Goal: Task Accomplishment & Management: Use online tool/utility

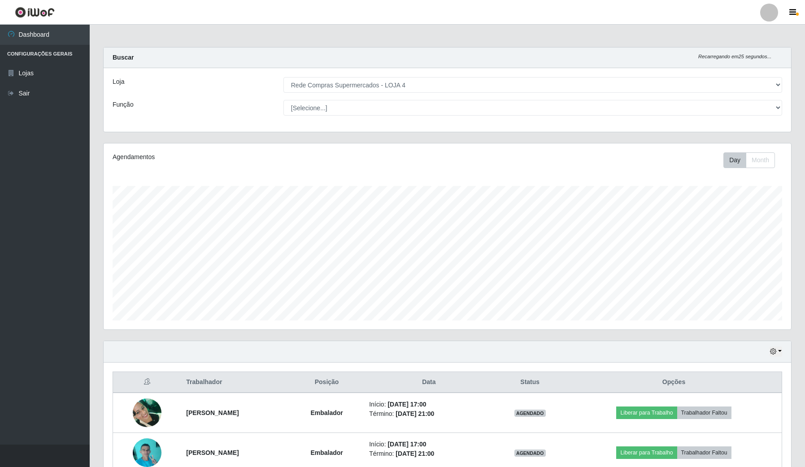
select select "159"
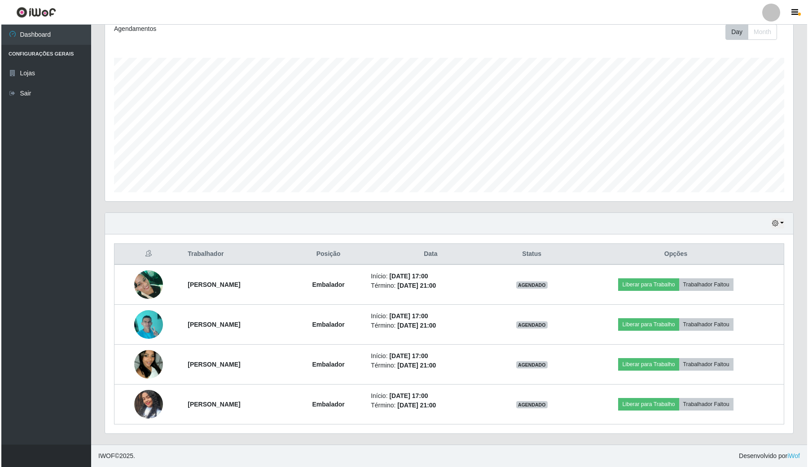
scroll to position [187, 687]
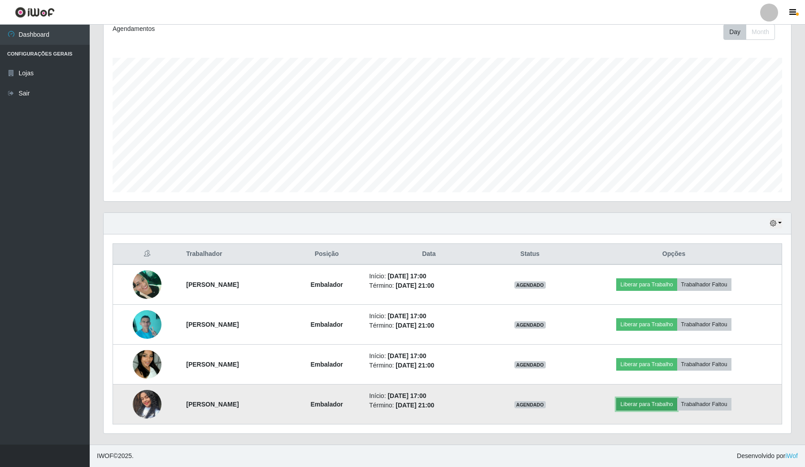
click at [677, 402] on button "Liberar para Trabalho" at bounding box center [646, 404] width 61 height 13
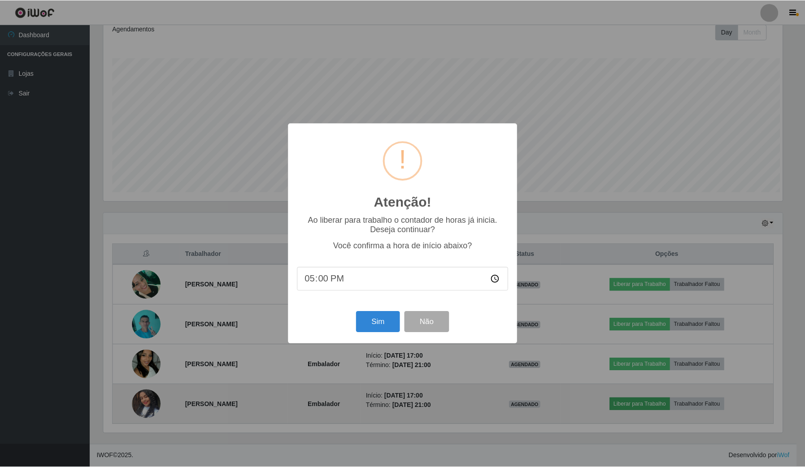
scroll to position [187, 681]
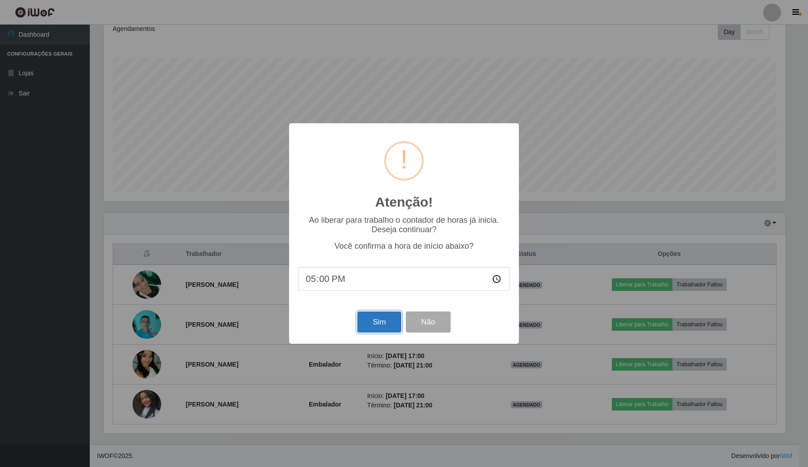
click at [378, 330] on button "Sim" at bounding box center [379, 322] width 44 height 21
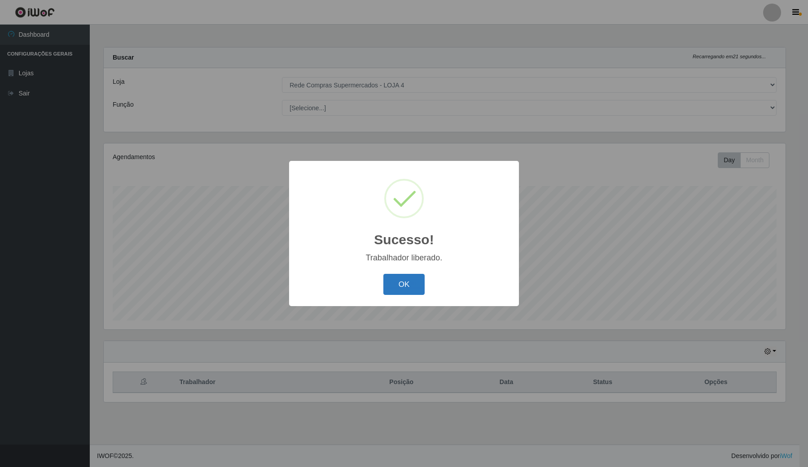
click at [398, 282] on button "OK" at bounding box center [404, 284] width 42 height 21
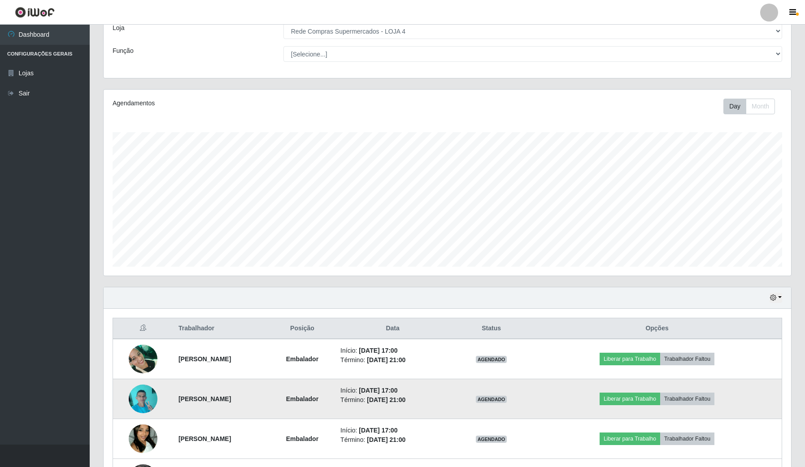
scroll to position [112, 0]
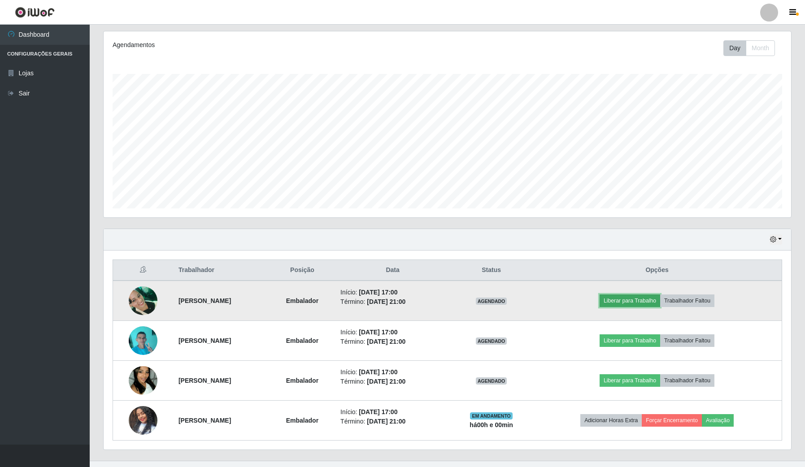
click at [659, 301] on button "Liberar para Trabalho" at bounding box center [630, 301] width 61 height 13
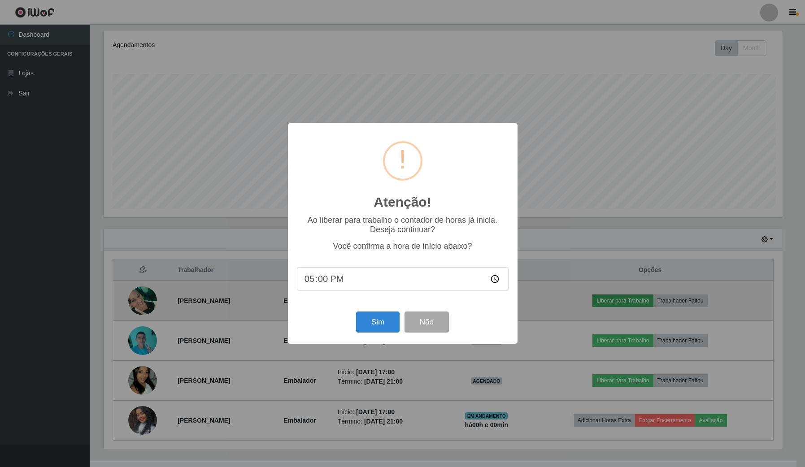
scroll to position [187, 681]
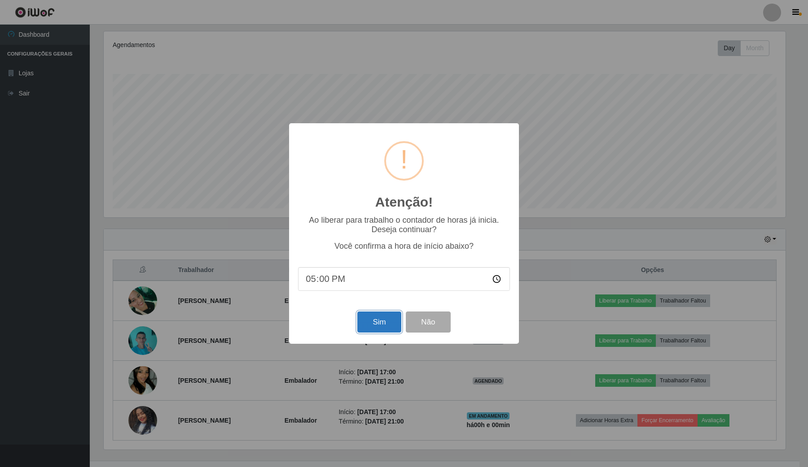
click at [377, 322] on button "Sim" at bounding box center [379, 322] width 44 height 21
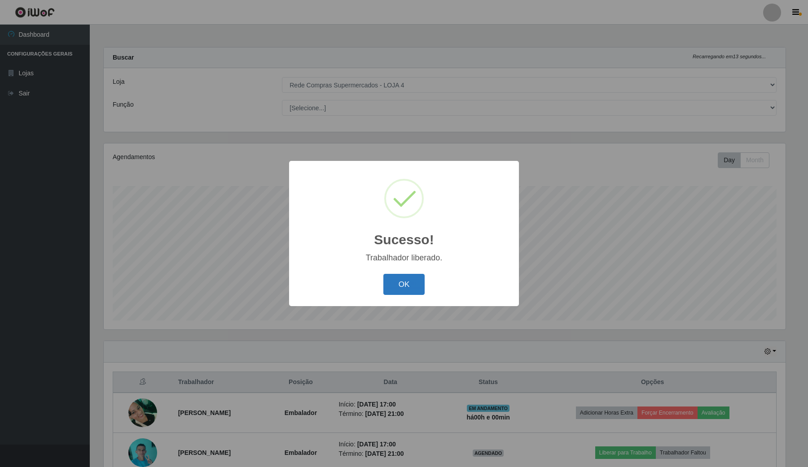
click at [415, 283] on button "OK" at bounding box center [404, 284] width 42 height 21
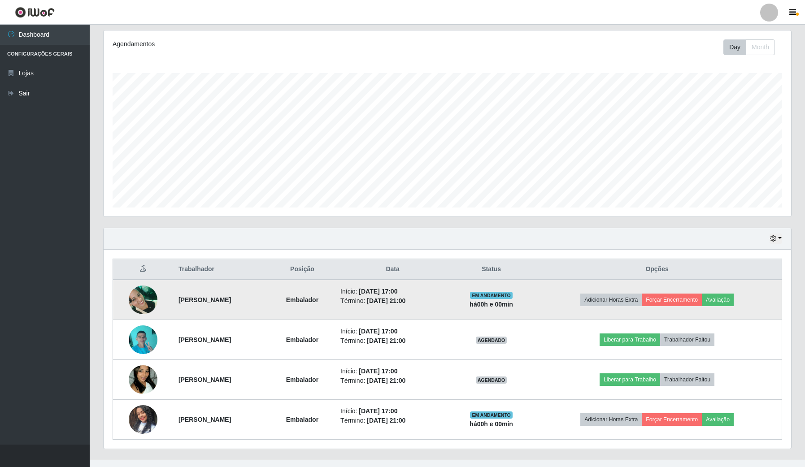
scroll to position [129, 0]
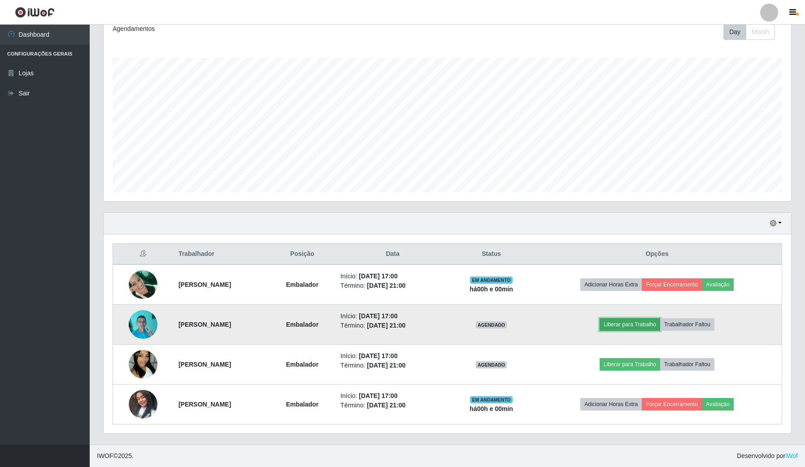
click at [654, 319] on button "Liberar para Trabalho" at bounding box center [630, 325] width 61 height 13
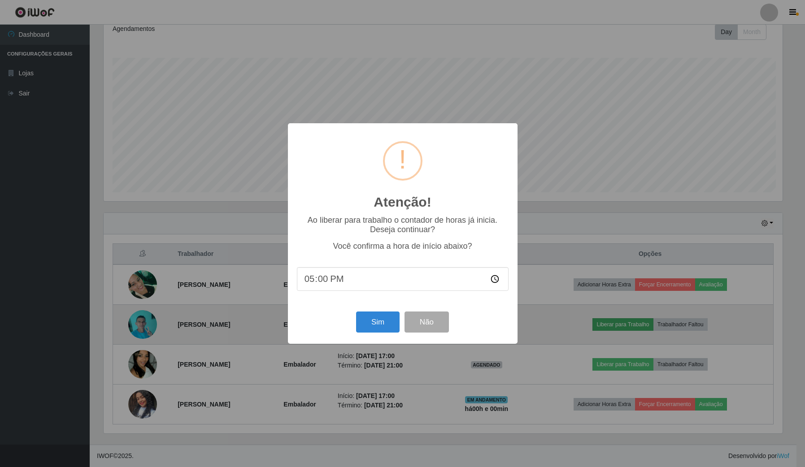
scroll to position [187, 681]
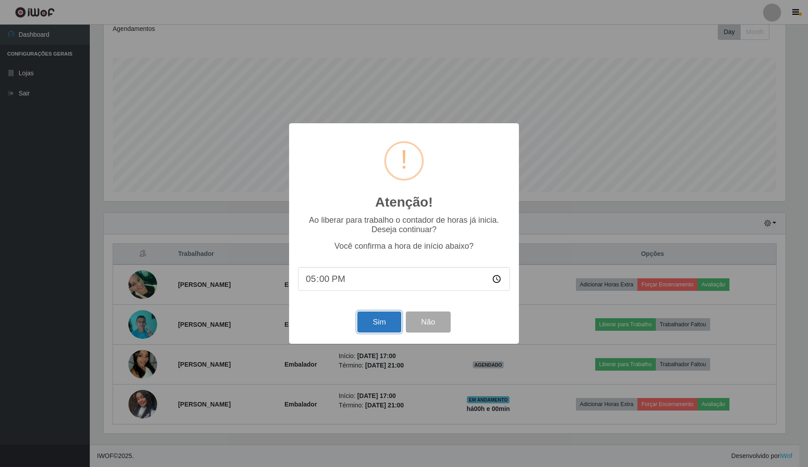
click at [378, 327] on button "Sim" at bounding box center [379, 322] width 44 height 21
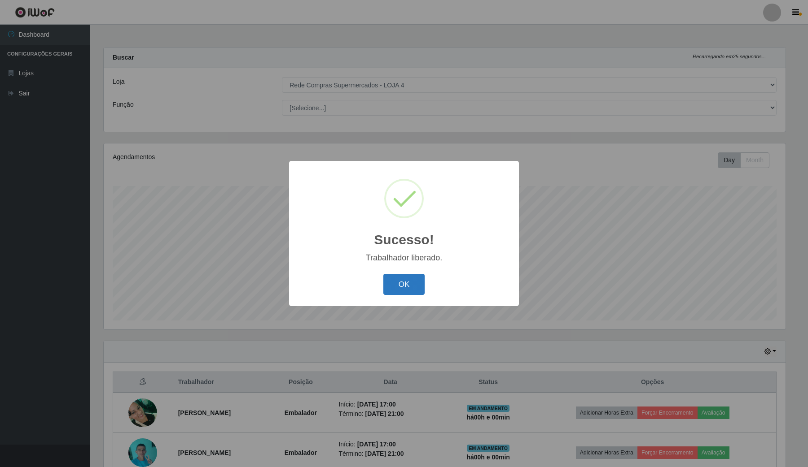
click at [404, 289] on button "OK" at bounding box center [404, 284] width 42 height 21
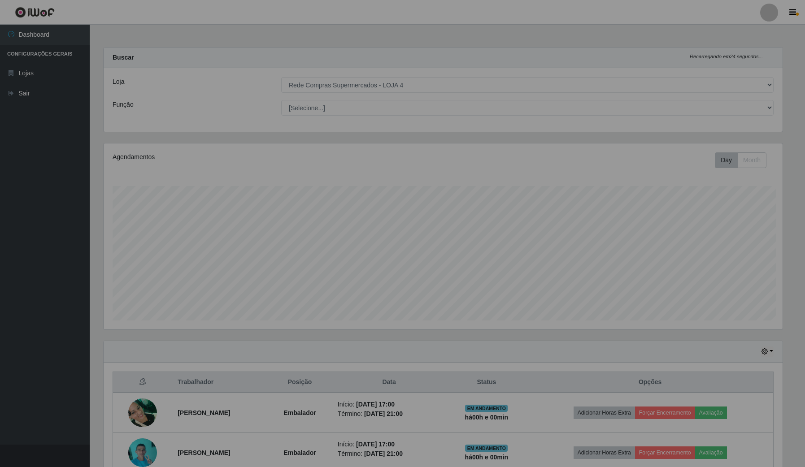
scroll to position [0, 0]
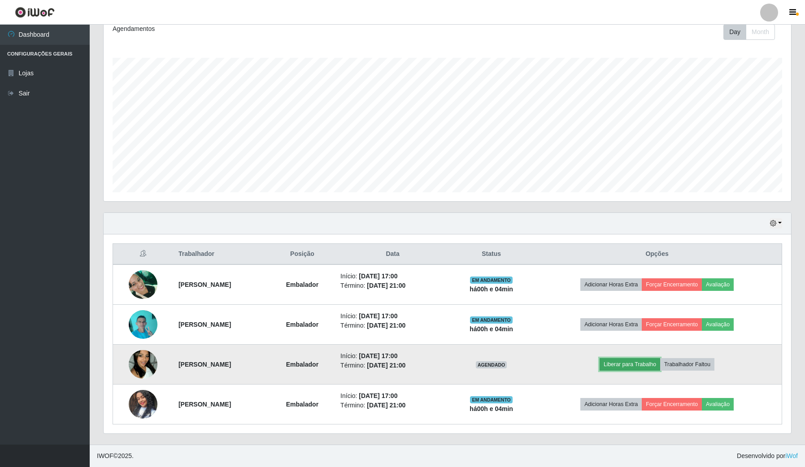
click at [648, 363] on button "Liberar para Trabalho" at bounding box center [630, 364] width 61 height 13
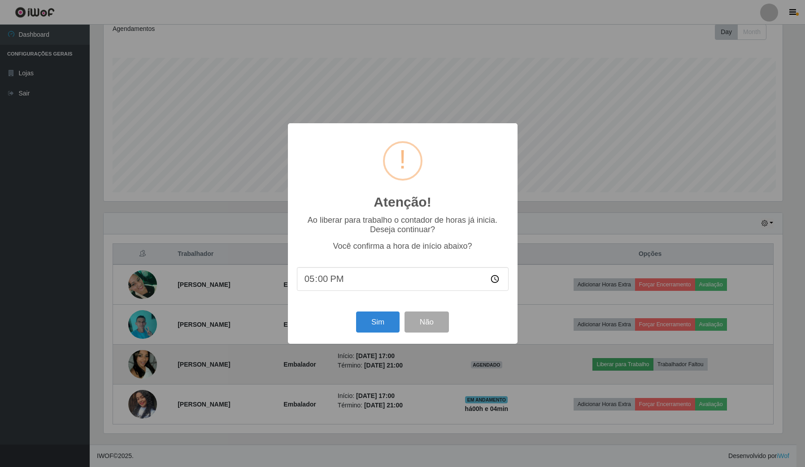
scroll to position [187, 681]
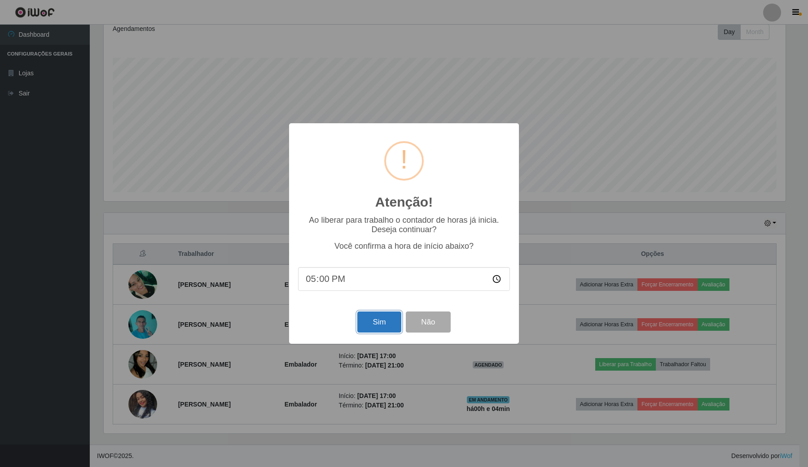
click at [384, 318] on button "Sim" at bounding box center [379, 322] width 44 height 21
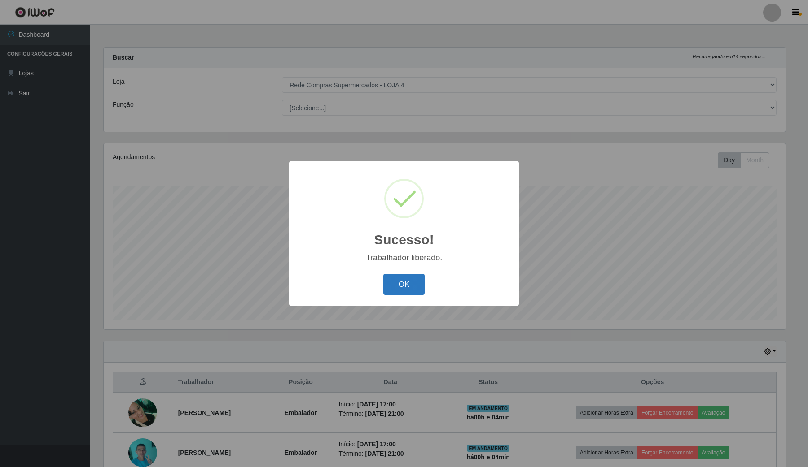
click at [406, 293] on button "OK" at bounding box center [404, 284] width 42 height 21
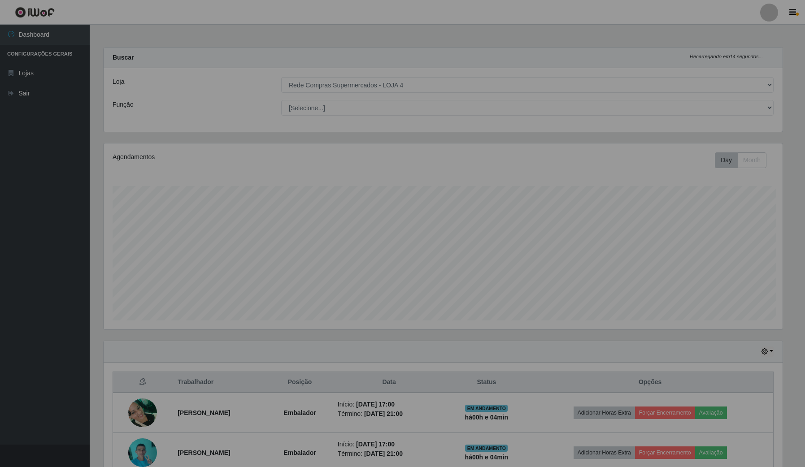
scroll to position [187, 687]
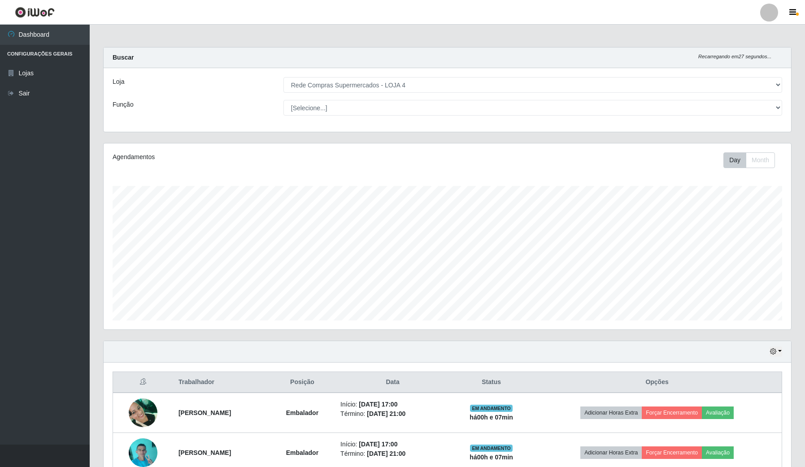
click at [0, 281] on ul "Dashboard Configurações Gerais Lojas Sair" at bounding box center [45, 235] width 90 height 420
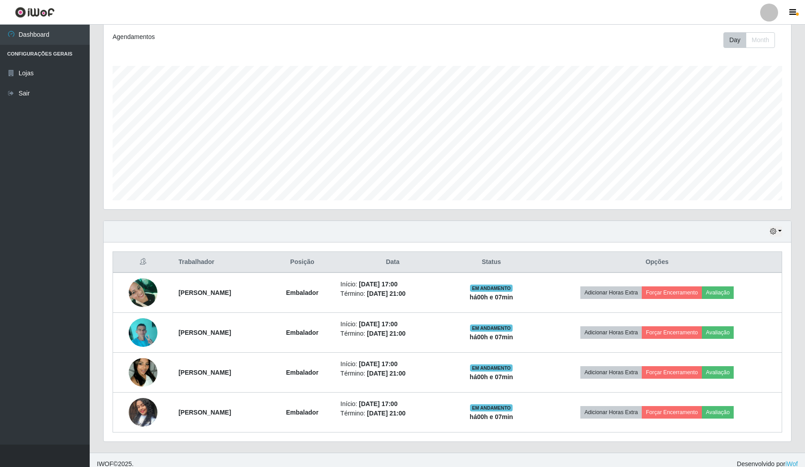
scroll to position [129, 0]
